Goal: Task Accomplishment & Management: Complete application form

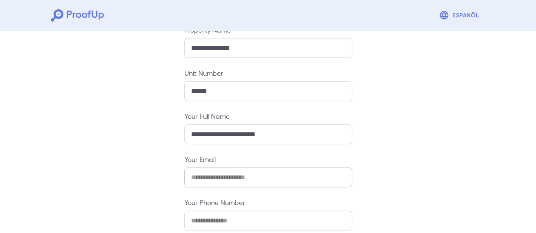
scroll to position [150, 0]
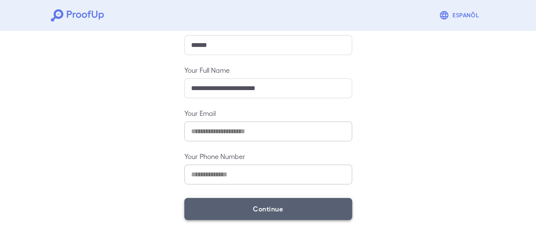
click at [305, 201] on button "Continue" at bounding box center [268, 209] width 168 height 22
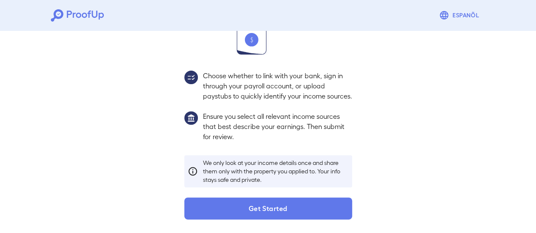
scroll to position [138, 0]
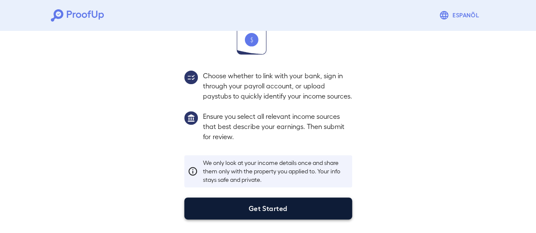
click at [276, 207] on button "Get Started" at bounding box center [268, 209] width 168 height 22
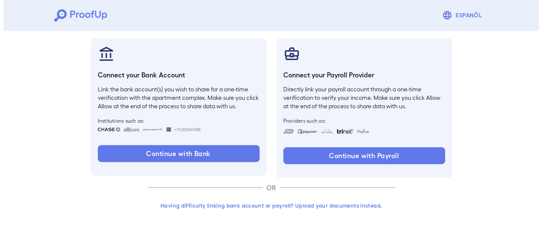
scroll to position [90, 0]
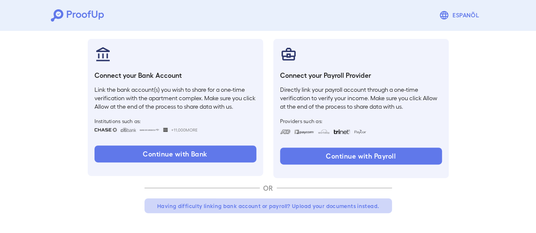
click at [281, 202] on button "Having difficulty linking bank account or payroll? Upload your documents instea…" at bounding box center [267, 206] width 247 height 15
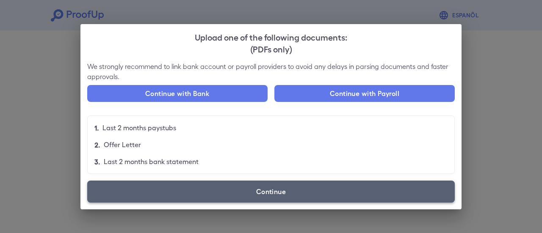
click at [290, 193] on label "Continue" at bounding box center [271, 192] width 368 height 22
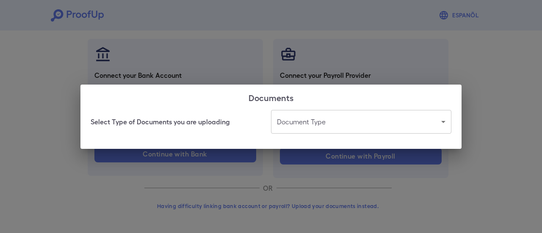
click at [323, 125] on body "Espanõl Go back How Would You Like to Verify Your Income? There are multiple wa…" at bounding box center [271, 72] width 542 height 324
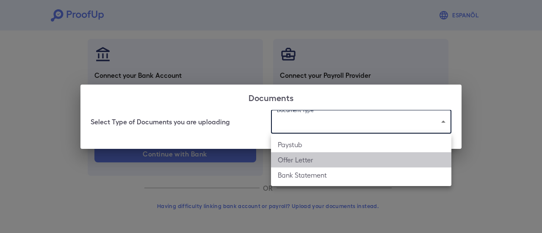
click at [302, 158] on li "Offer Letter" at bounding box center [361, 159] width 180 height 15
type input "**********"
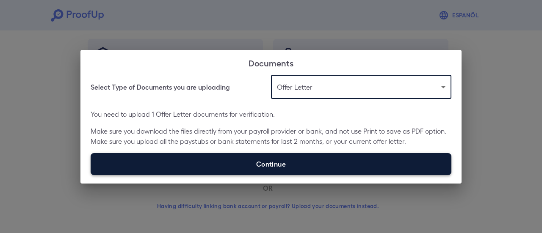
click at [249, 161] on label "Continue" at bounding box center [271, 164] width 361 height 22
click at [91, 175] on input "Continue" at bounding box center [91, 175] width 0 height 0
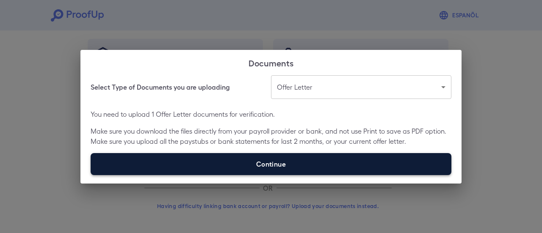
type input "**********"
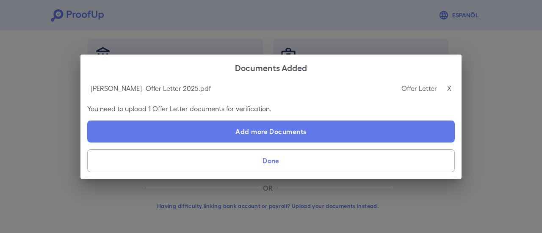
click at [291, 161] on button "Done" at bounding box center [271, 161] width 368 height 23
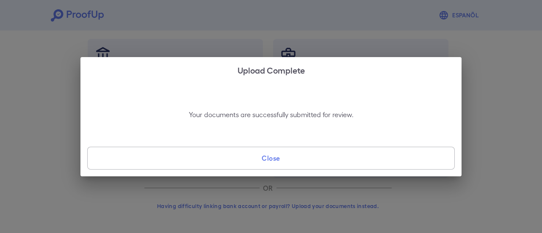
click at [287, 156] on button "Close" at bounding box center [271, 158] width 368 height 23
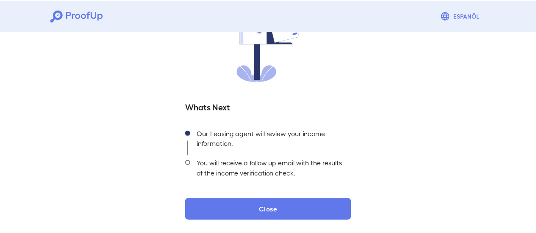
scroll to position [27, 0]
